Goal: Transaction & Acquisition: Purchase product/service

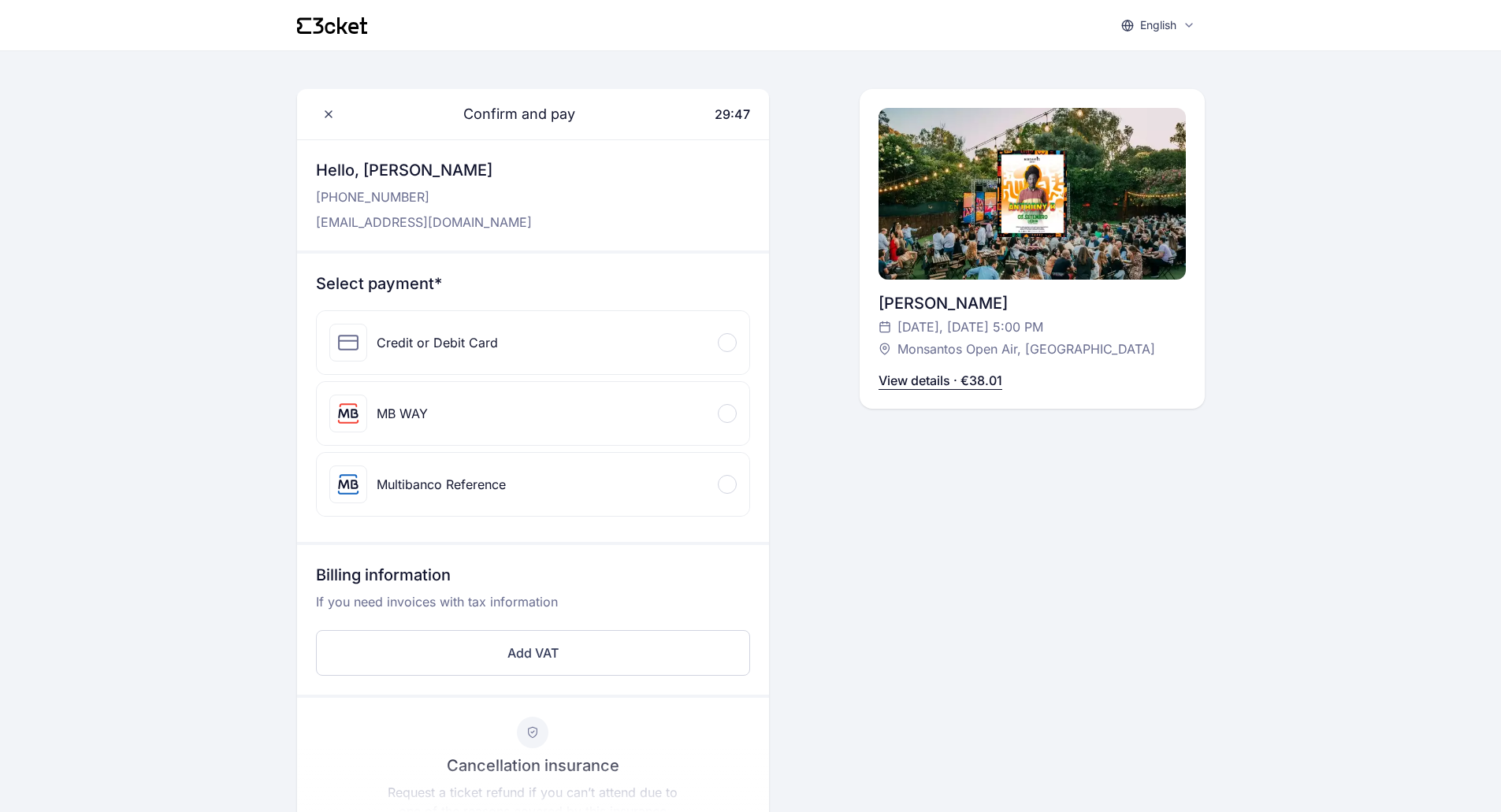
click at [568, 333] on div "Credit or Debit Card" at bounding box center [532, 342] width 433 height 63
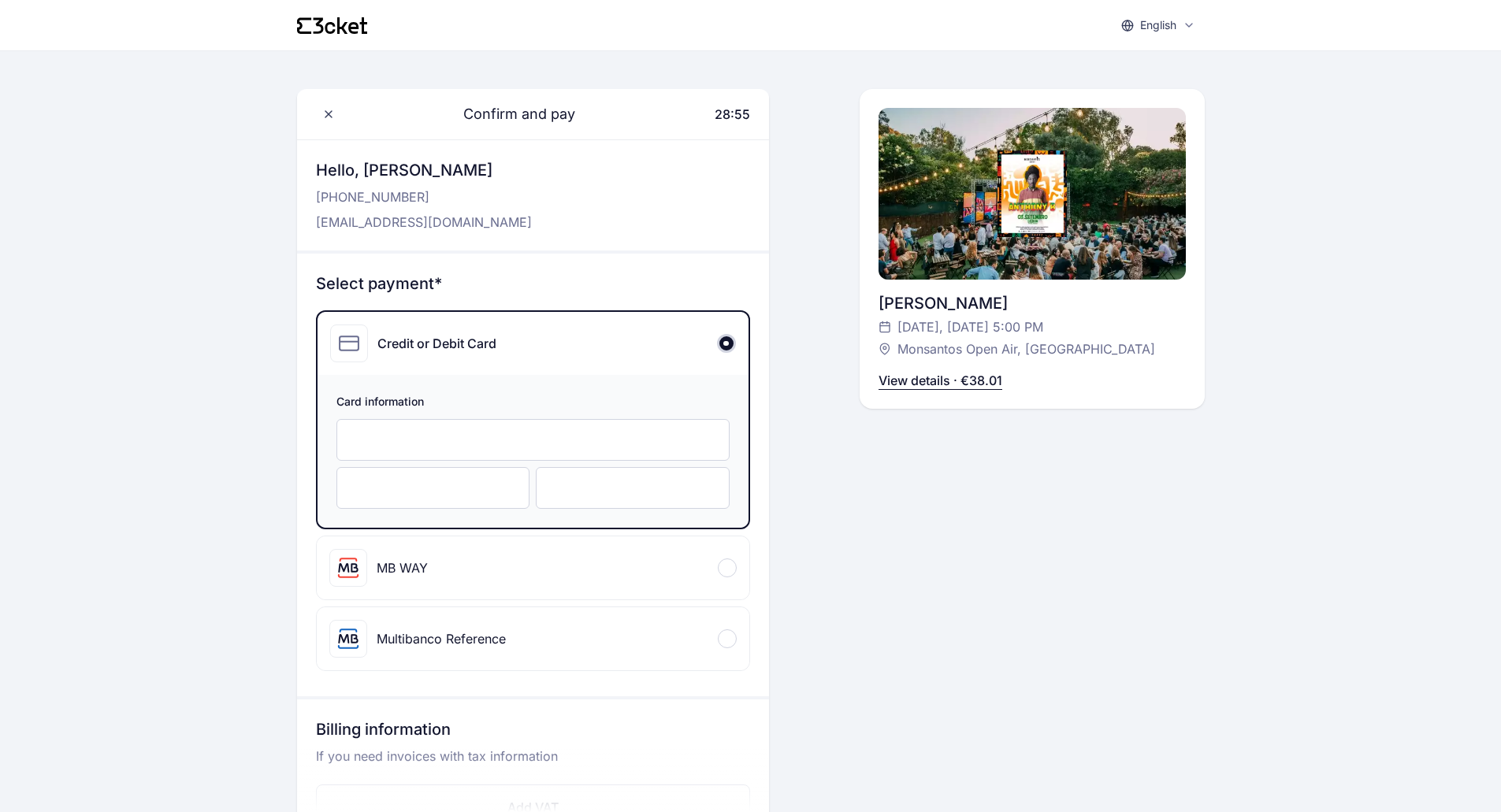
click at [391, 496] on div at bounding box center [433, 488] width 194 height 42
click at [1030, 511] on div "Confirm and pay 28:44 Hello, [PERSON_NAME] [PHONE_NUMBER] [EMAIL_ADDRESS][DOMAI…" at bounding box center [1031, 627] width 345 height 1075
click at [902, 544] on div "Confirm and pay 28:36 Hello, [PERSON_NAME] [PHONE_NUMBER] [EMAIL_ADDRESS][DOMAI…" at bounding box center [1031, 627] width 345 height 1075
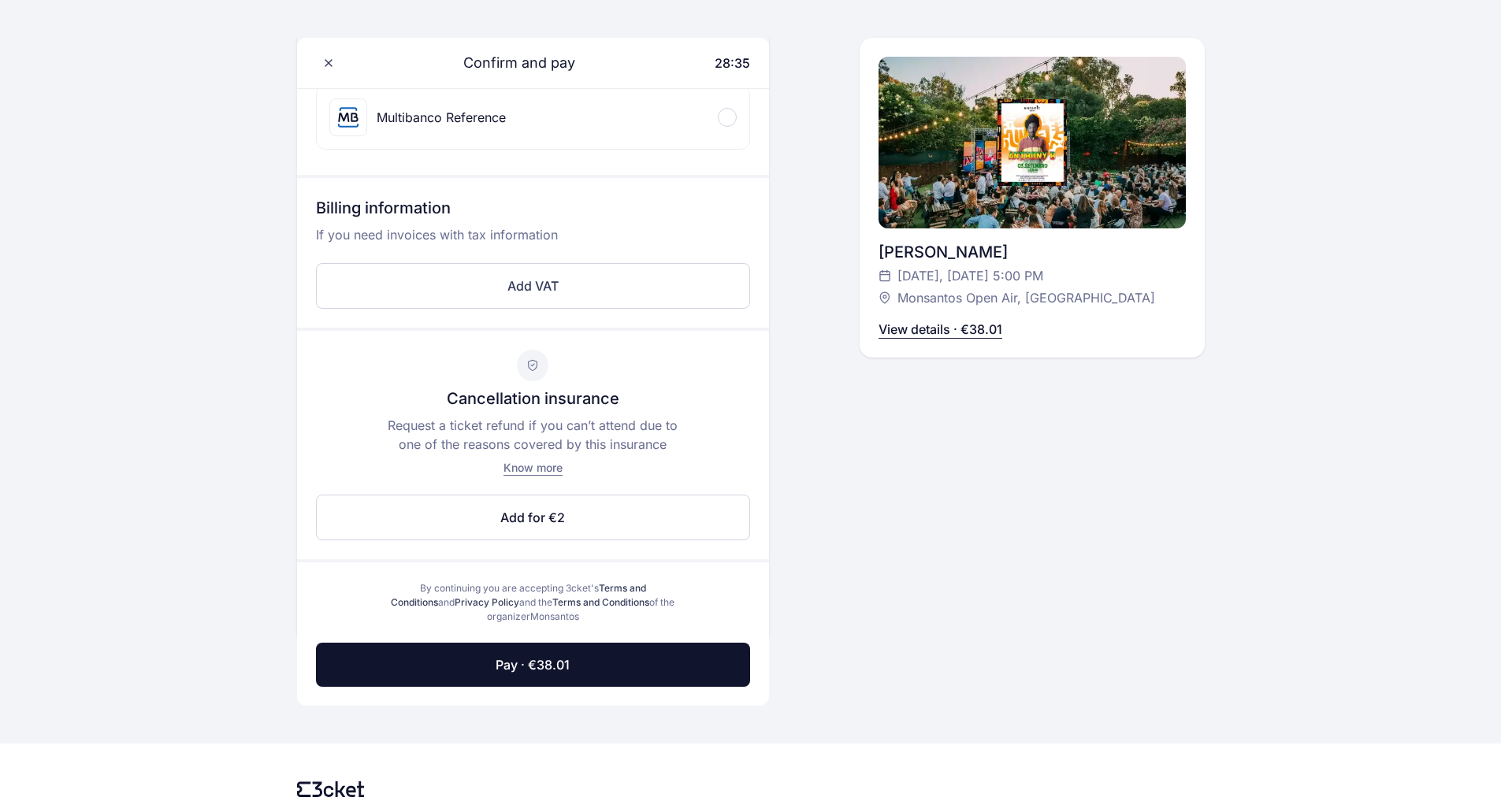
scroll to position [551, 0]
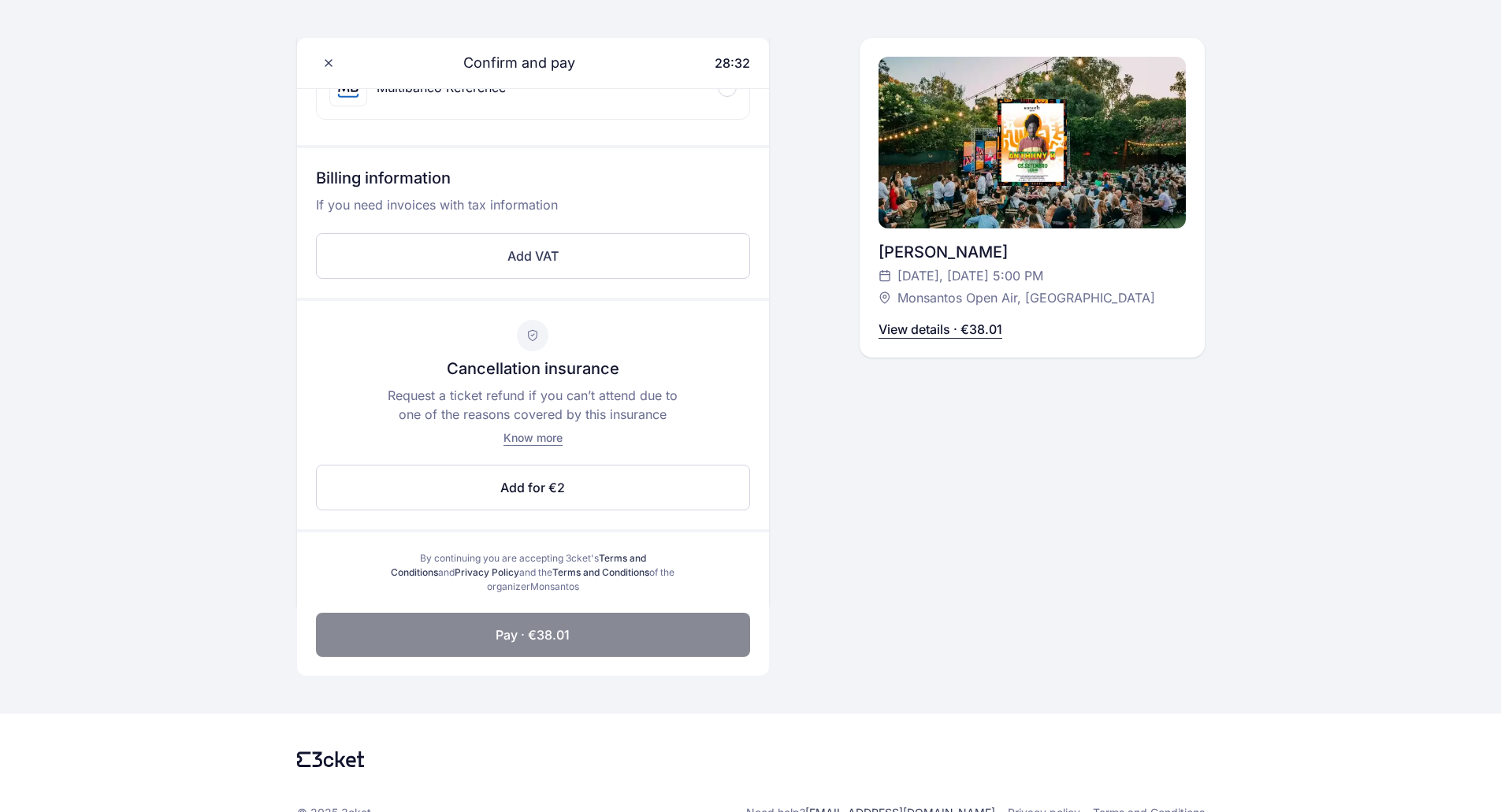
click at [591, 625] on button "Pay · €38.01" at bounding box center [532, 635] width 434 height 44
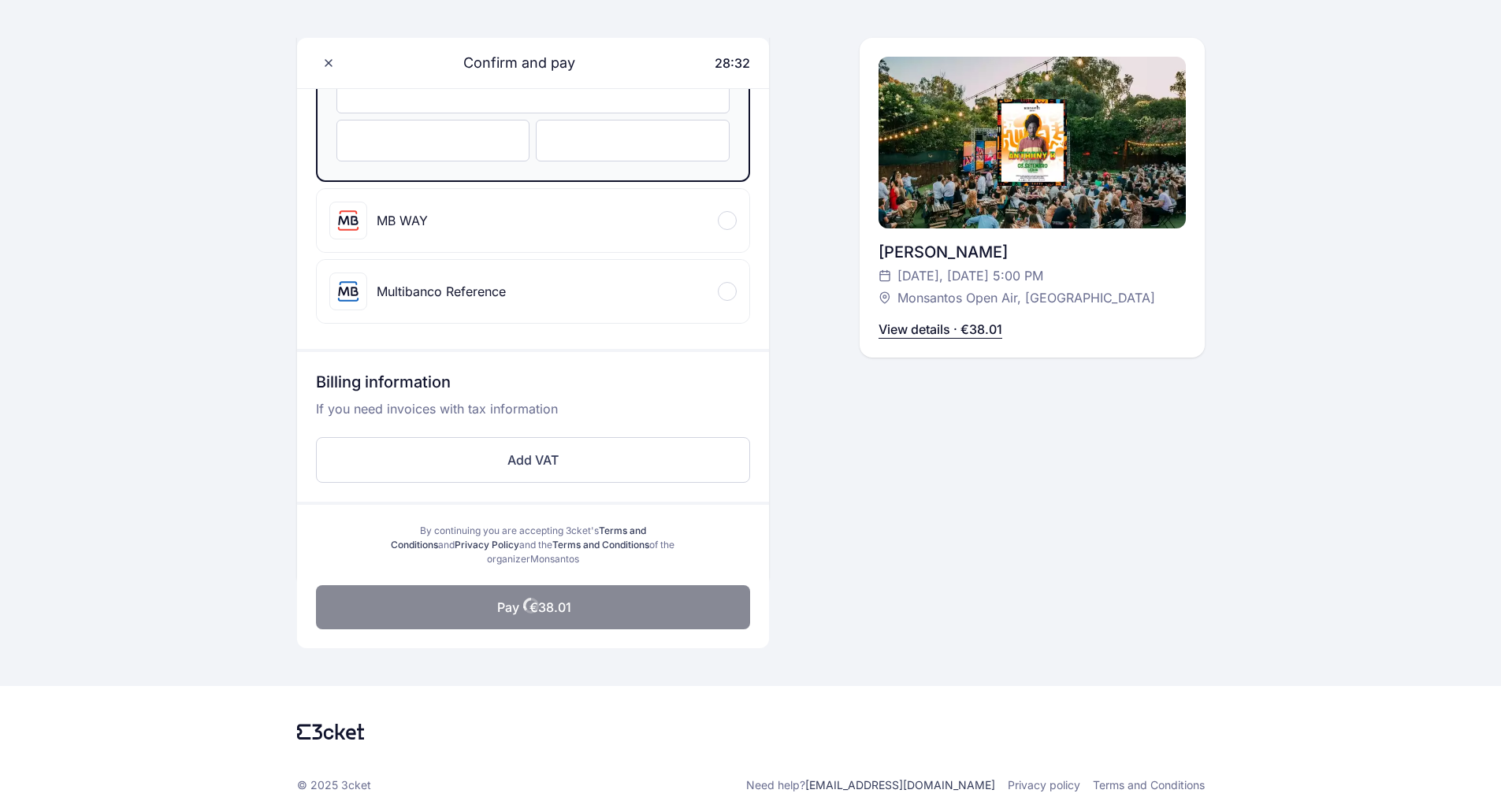
scroll to position [348, 0]
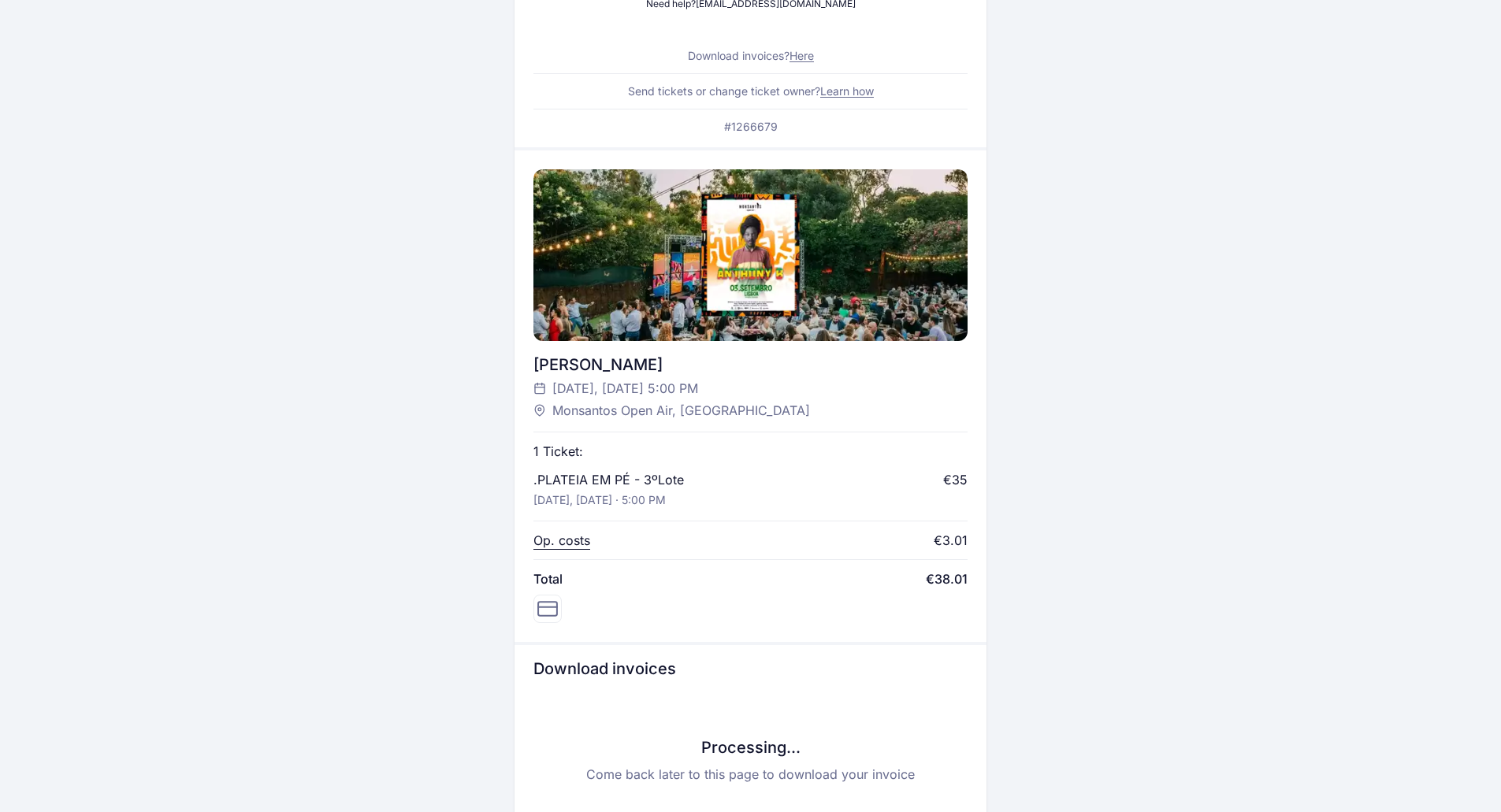
scroll to position [514, 0]
